Goal: Task Accomplishment & Management: Use online tool/utility

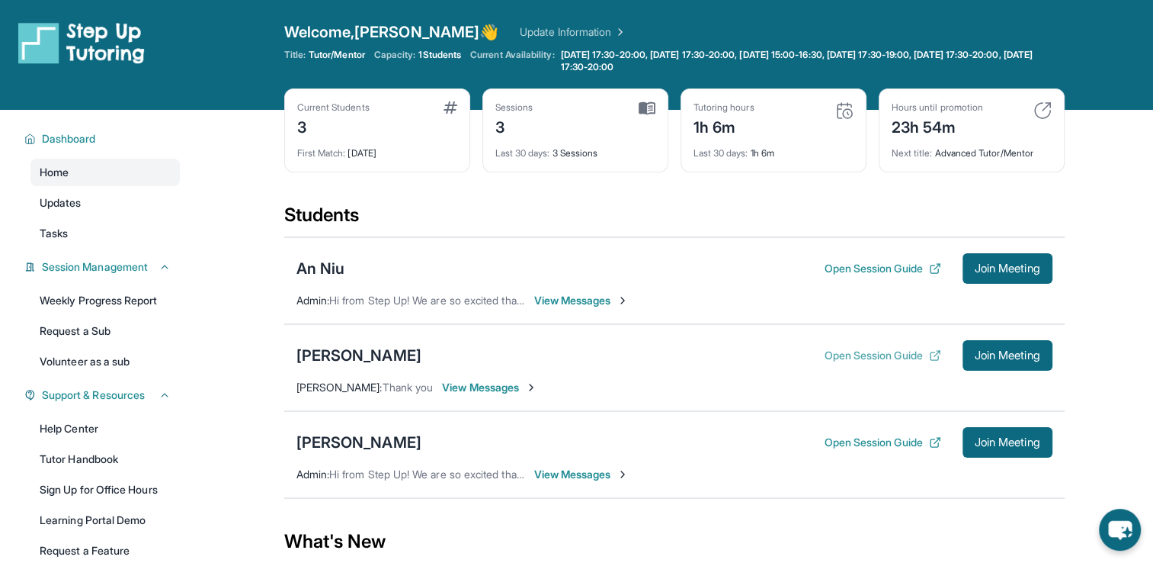
click at [918, 349] on button "Open Session Guide" at bounding box center [882, 355] width 117 height 15
